Goal: Navigation & Orientation: Find specific page/section

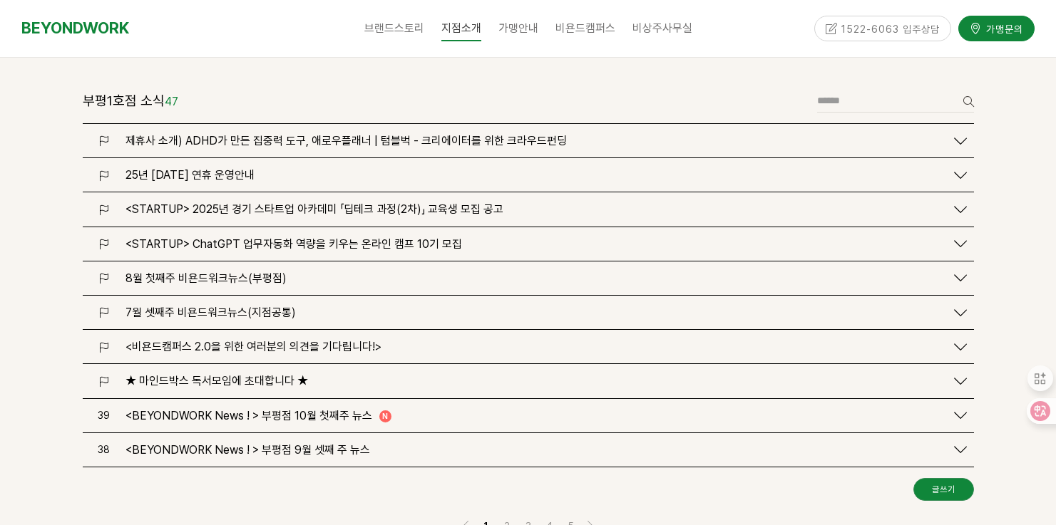
scroll to position [1745, 0]
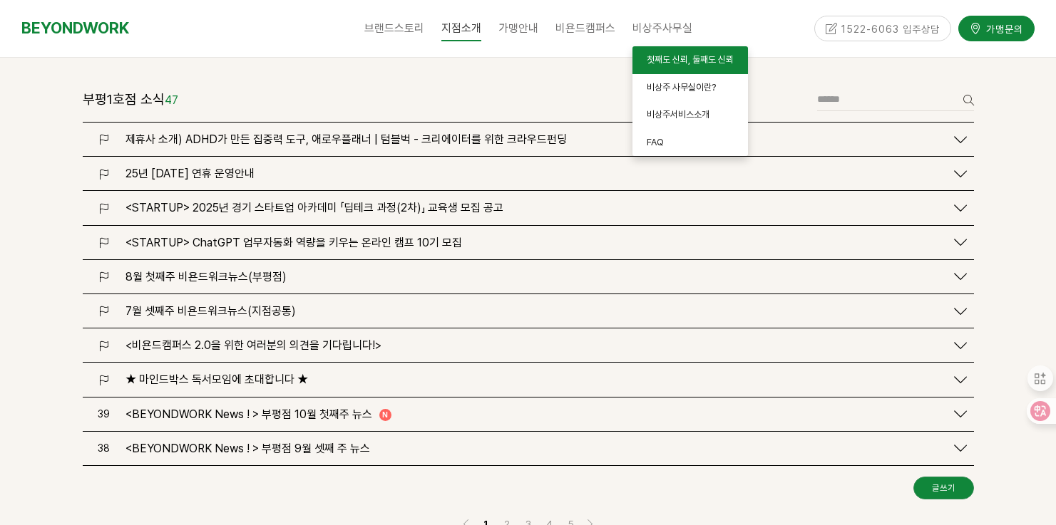
click at [659, 64] on span "첫째도 신뢰, 둘째도 신뢰" at bounding box center [689, 59] width 87 height 11
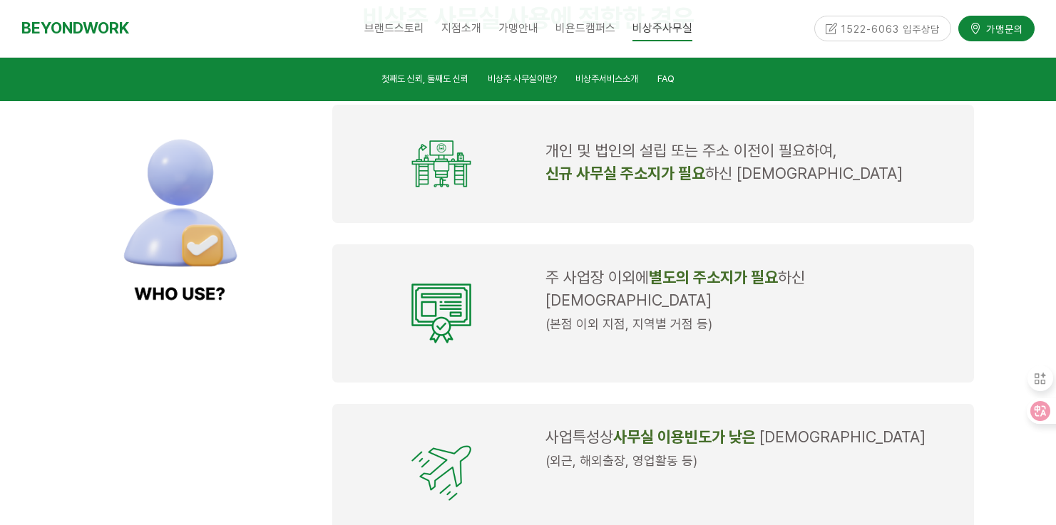
scroll to position [1311, 0]
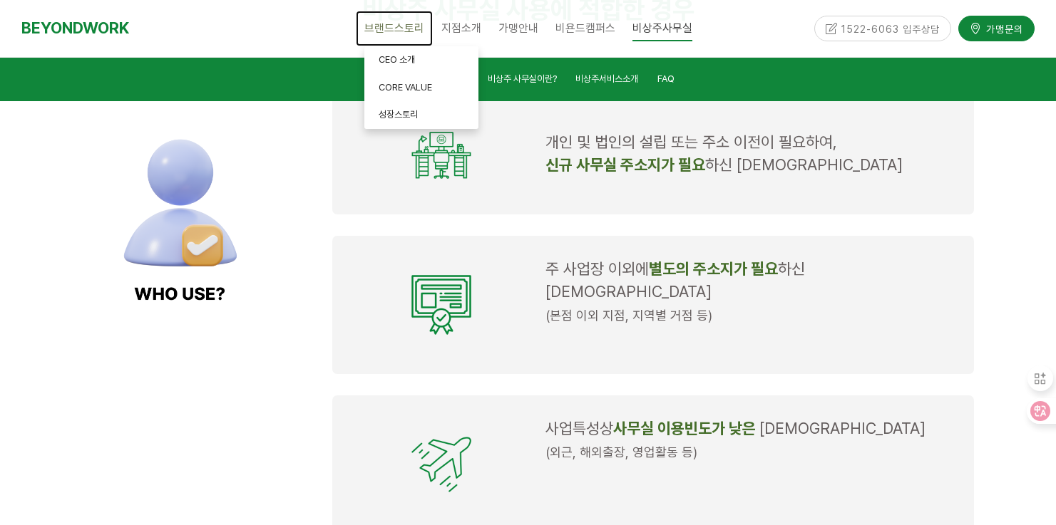
click at [381, 38] on link "브랜드스토리" at bounding box center [394, 29] width 77 height 36
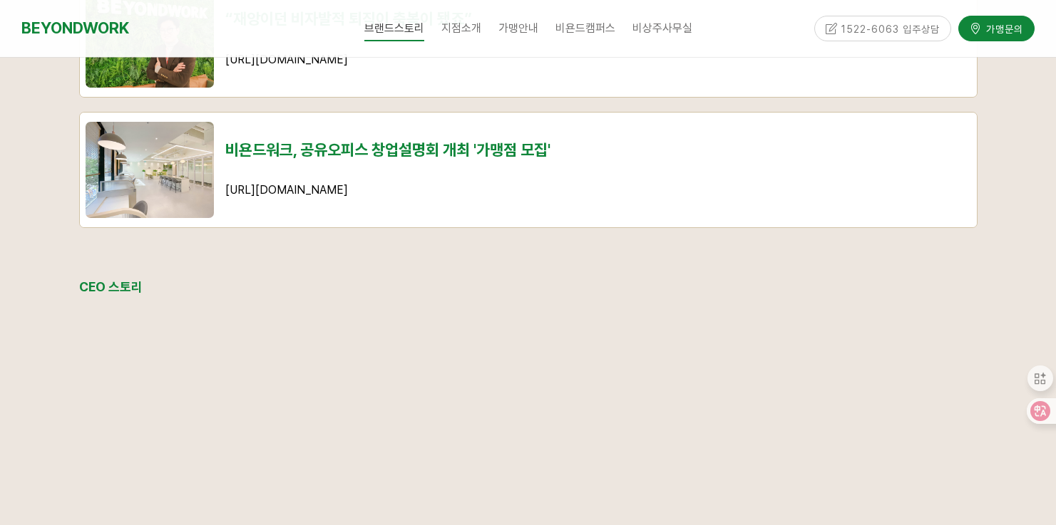
scroll to position [1601, 0]
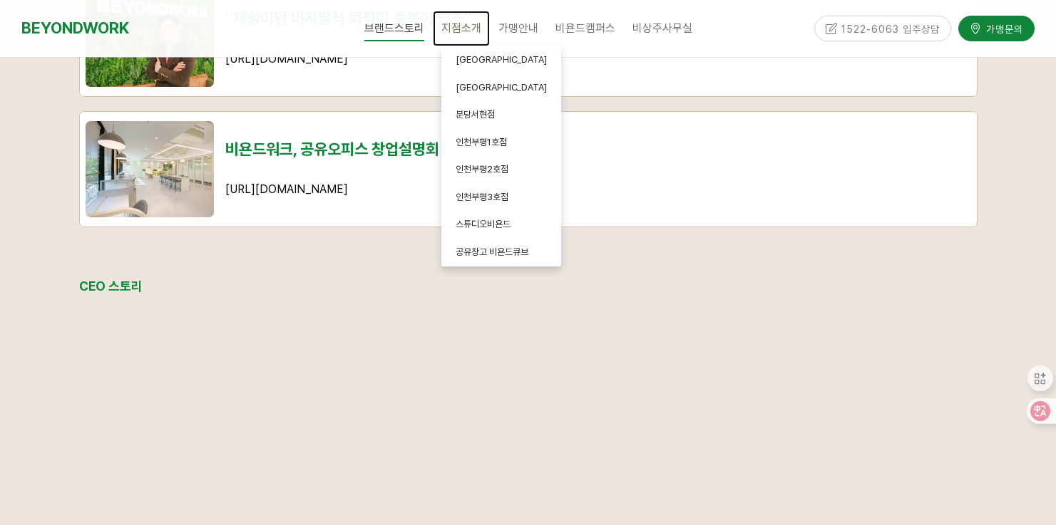
click at [468, 33] on span "지점소개" at bounding box center [461, 28] width 40 height 14
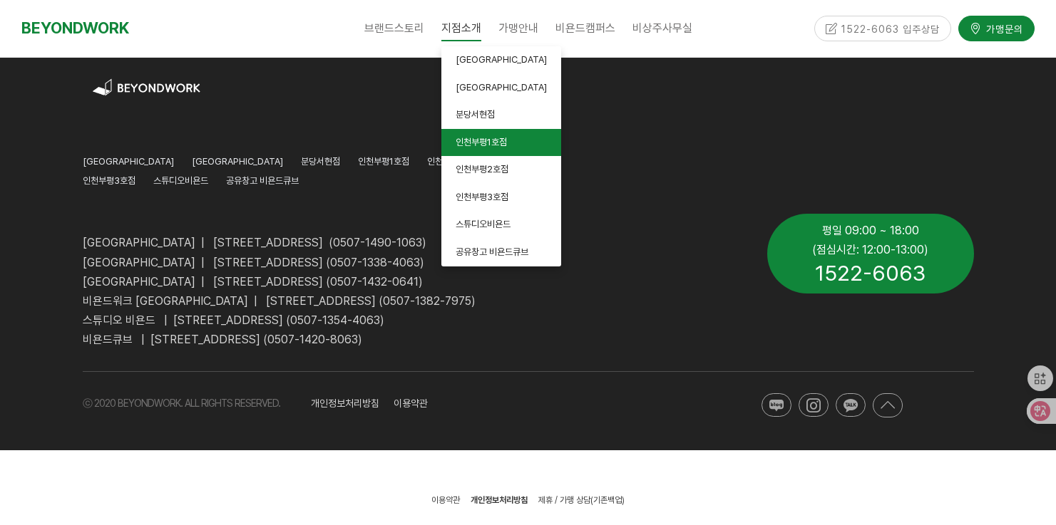
click at [483, 148] on link "인천부평1호점" at bounding box center [501, 143] width 120 height 28
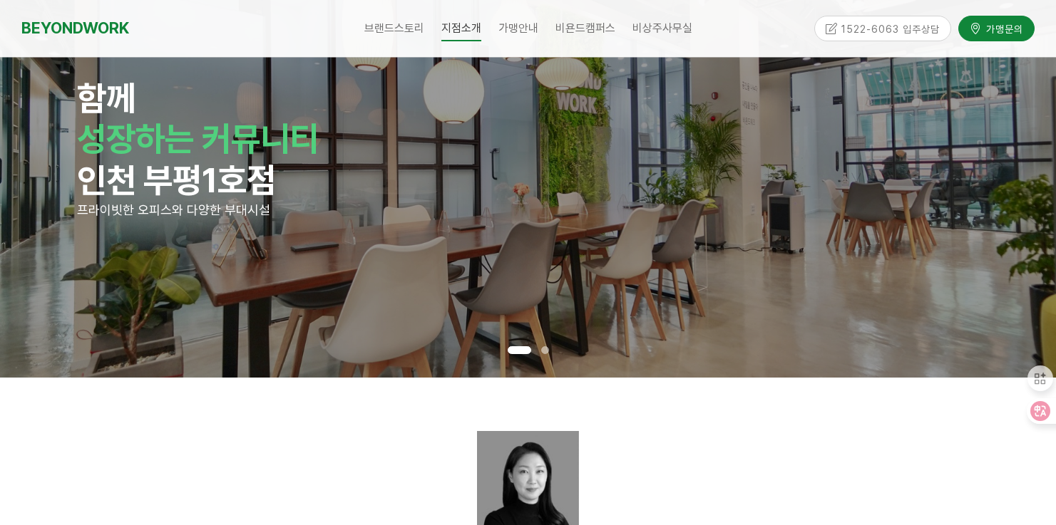
scroll to position [53, 0]
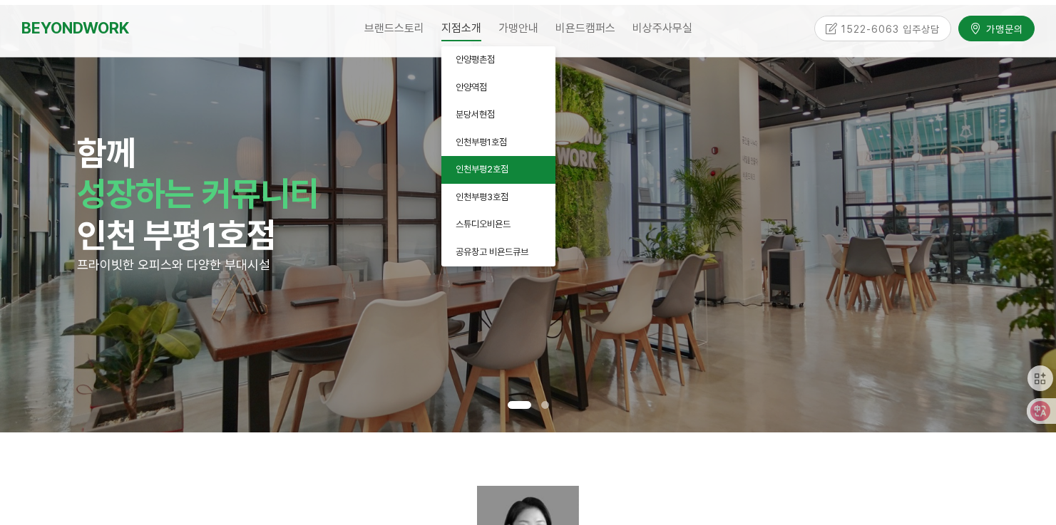
click at [466, 163] on link "인천부평2호점" at bounding box center [498, 170] width 114 height 28
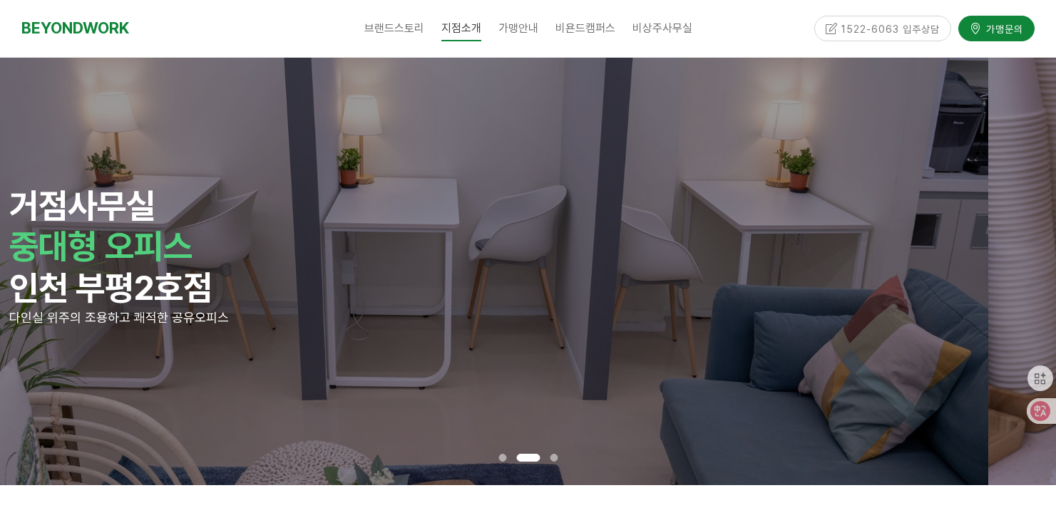
drag, startPoint x: 989, startPoint y: 226, endPoint x: 846, endPoint y: 226, distance: 142.5
click at [847, 227] on div "거점사무실 중대형 오피스 [GEOGRAPHIC_DATA] 부평2호점 다인실 위주의 조용하고 쾌적한 공유오피스" at bounding box center [460, 272] width 1056 height 428
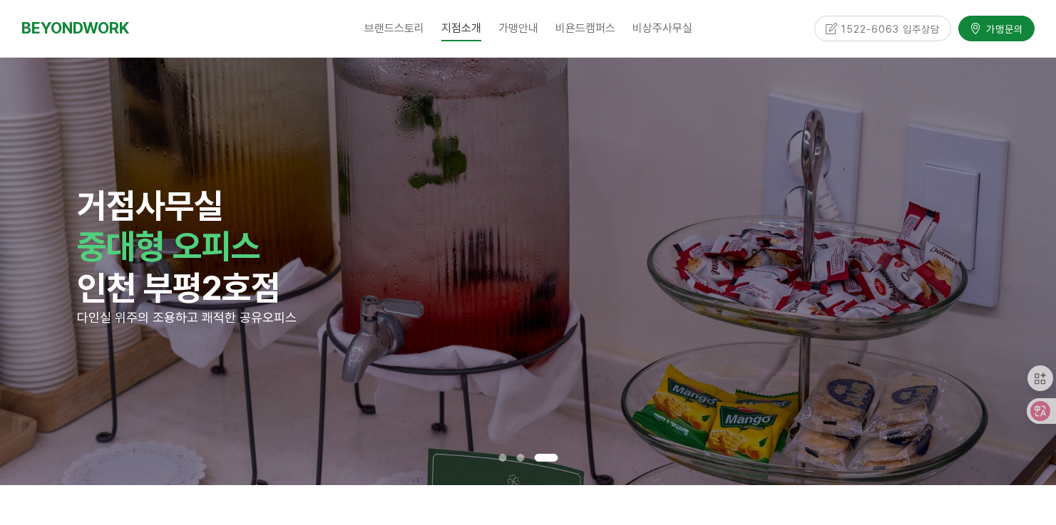
drag, startPoint x: 785, startPoint y: 229, endPoint x: 716, endPoint y: 228, distance: 68.4
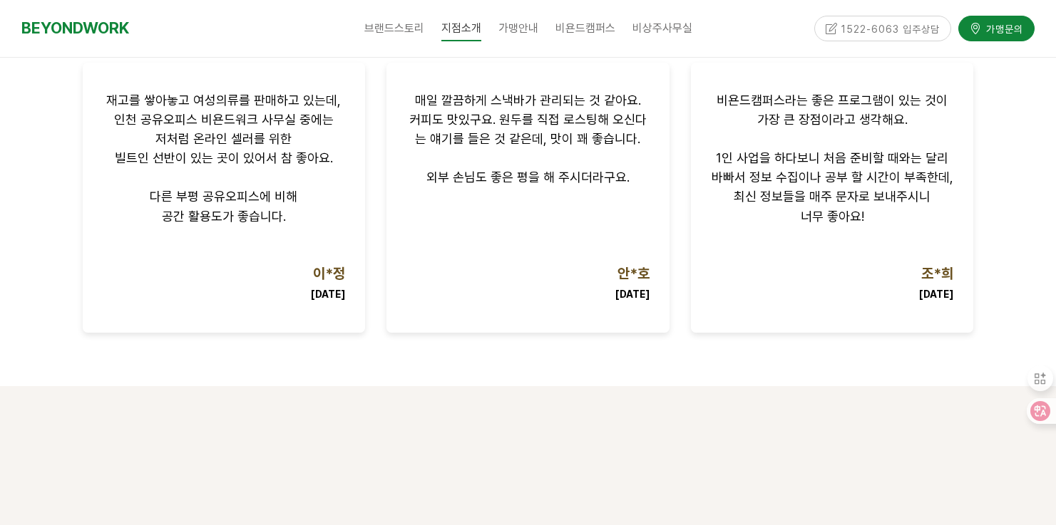
scroll to position [1779, 0]
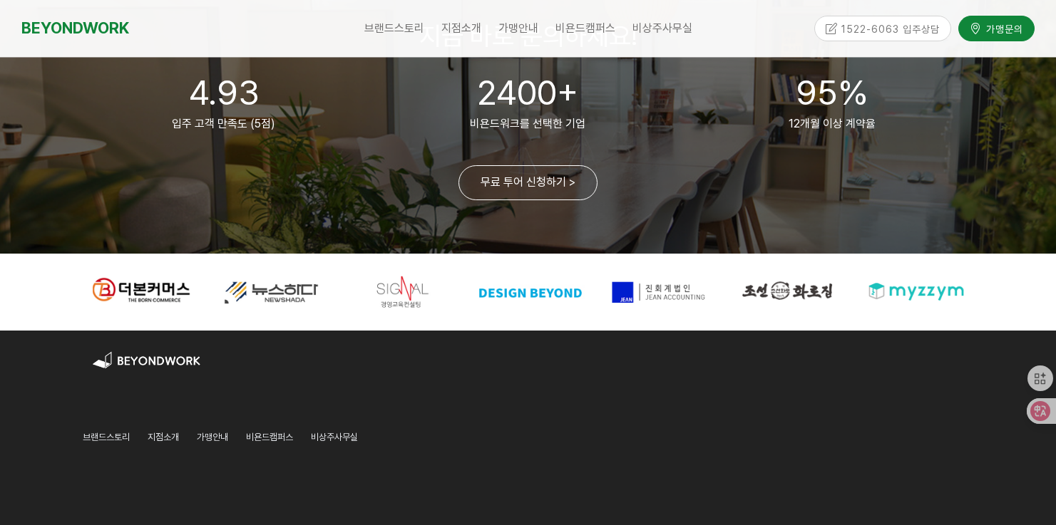
scroll to position [3583, 0]
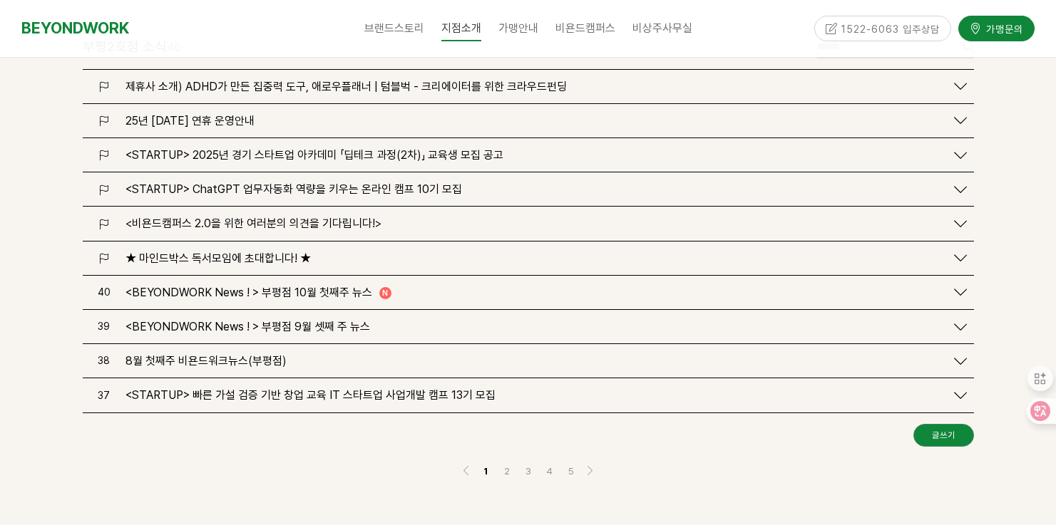
scroll to position [1837, 0]
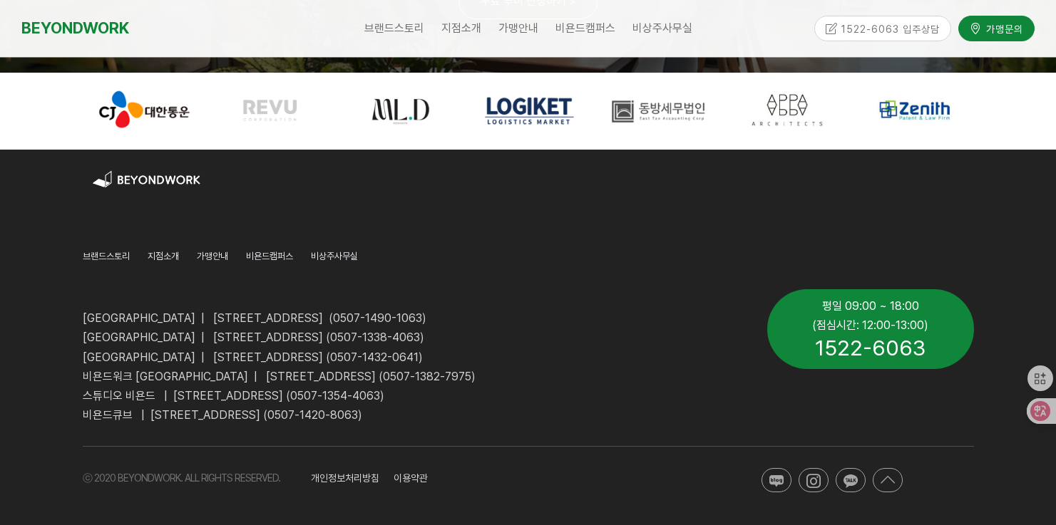
scroll to position [3583, 0]
